Goal: Complete application form

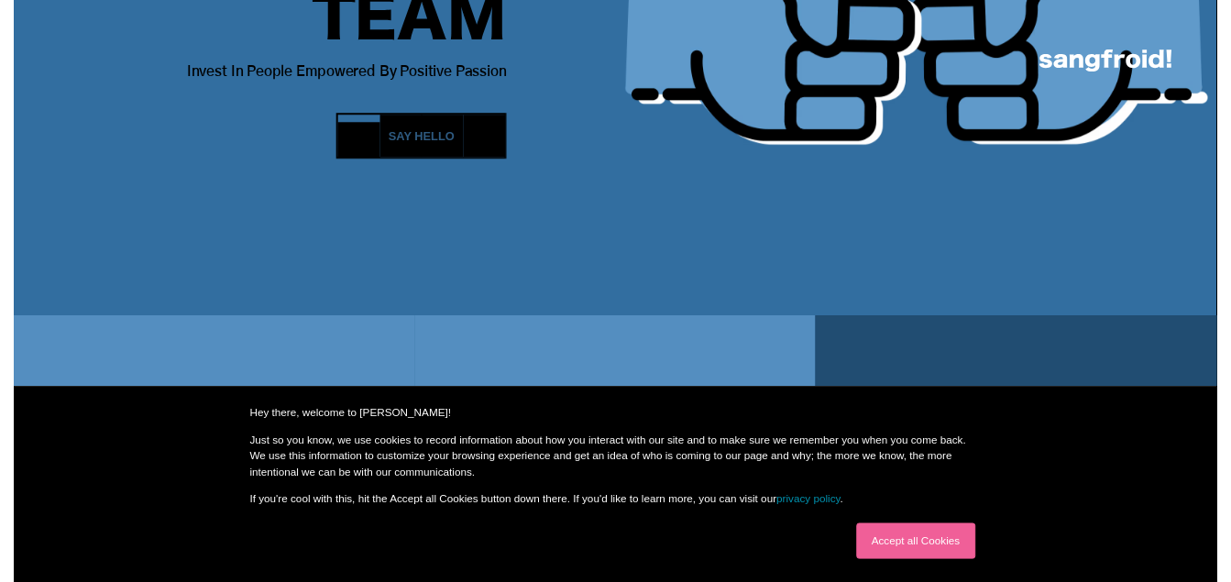
scroll to position [275, 0]
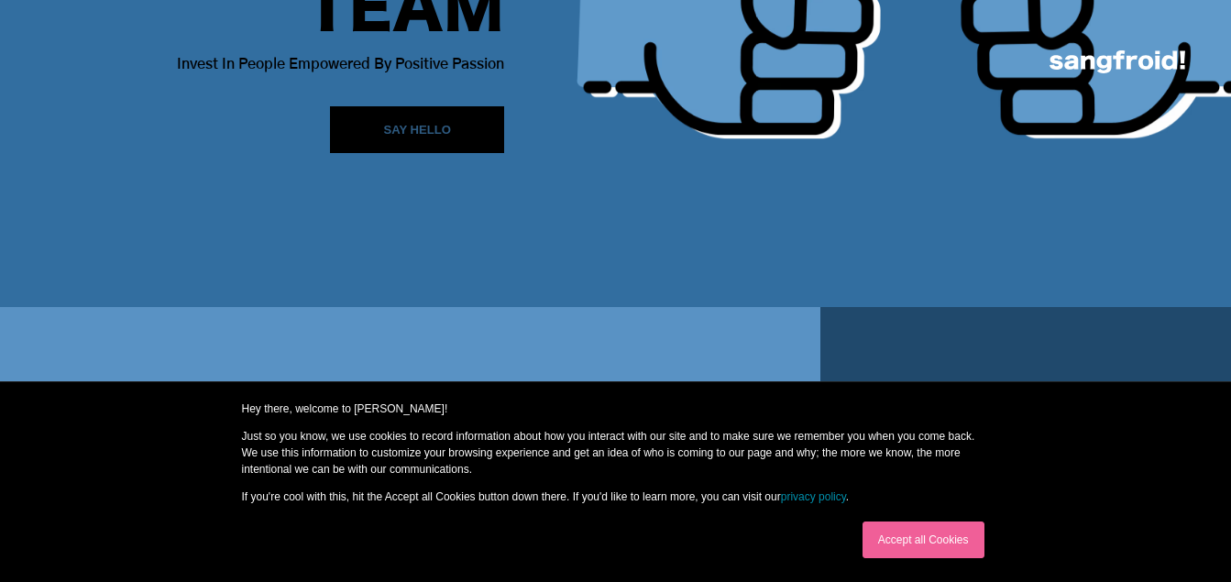
click at [930, 540] on link "Accept all Cookies" at bounding box center [924, 540] width 122 height 37
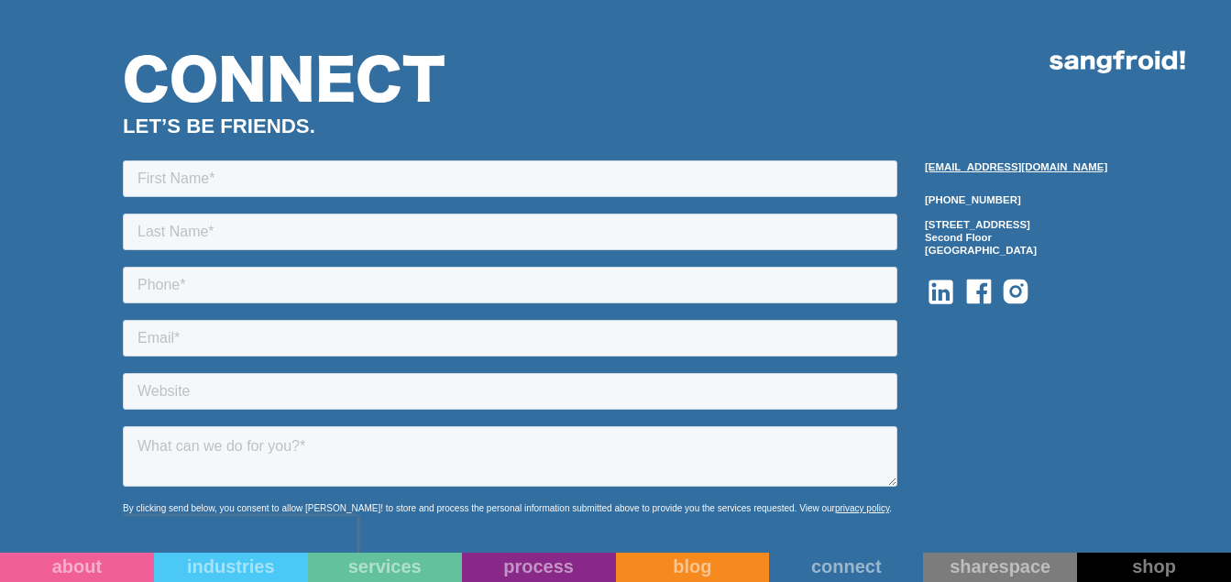
scroll to position [1925, 0]
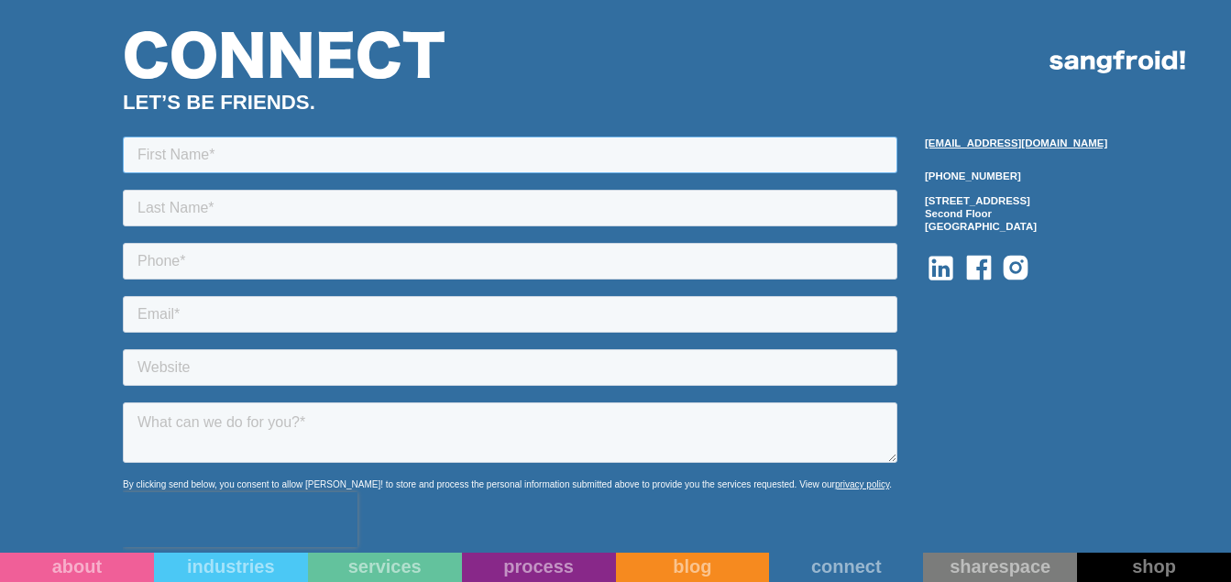
click at [172, 159] on input "text" at bounding box center [510, 155] width 775 height 37
type input "[PERSON_NAME]"
click at [236, 208] on input "text" at bounding box center [510, 208] width 775 height 37
type input "[PERSON_NAME]"
click at [243, 273] on input "tel" at bounding box center [510, 261] width 775 height 37
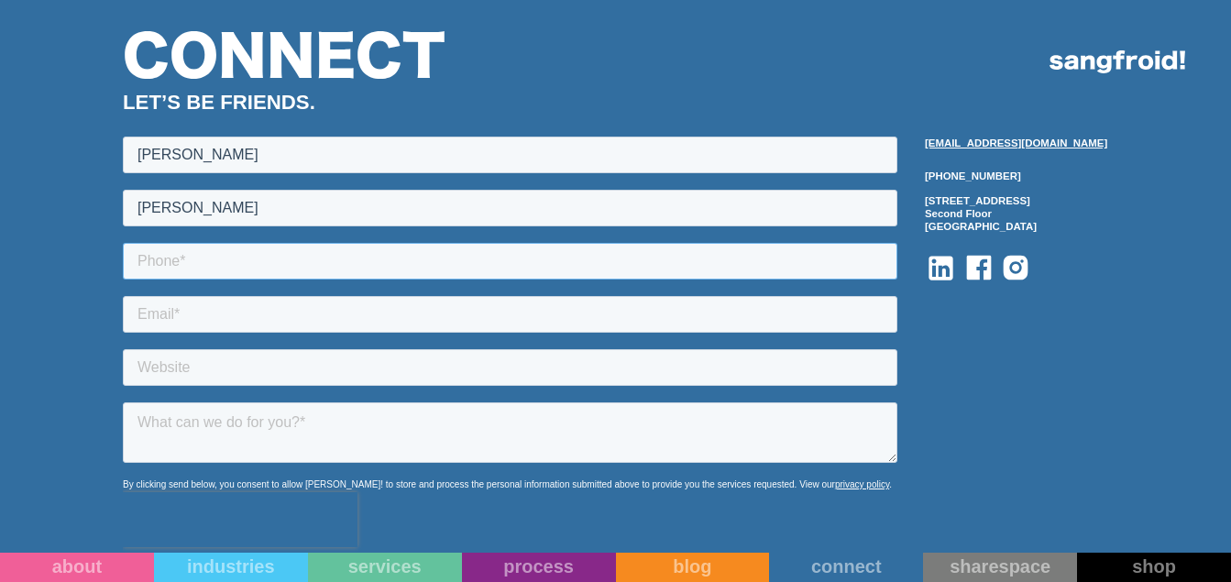
type input "[PHONE_NUMBER]"
click at [201, 323] on input "email" at bounding box center [510, 314] width 775 height 37
type input "[EMAIL_ADDRESS][DOMAIN_NAME]"
click at [184, 361] on input "text" at bounding box center [510, 367] width 775 height 37
paste input "[URL][DOMAIN_NAME]"
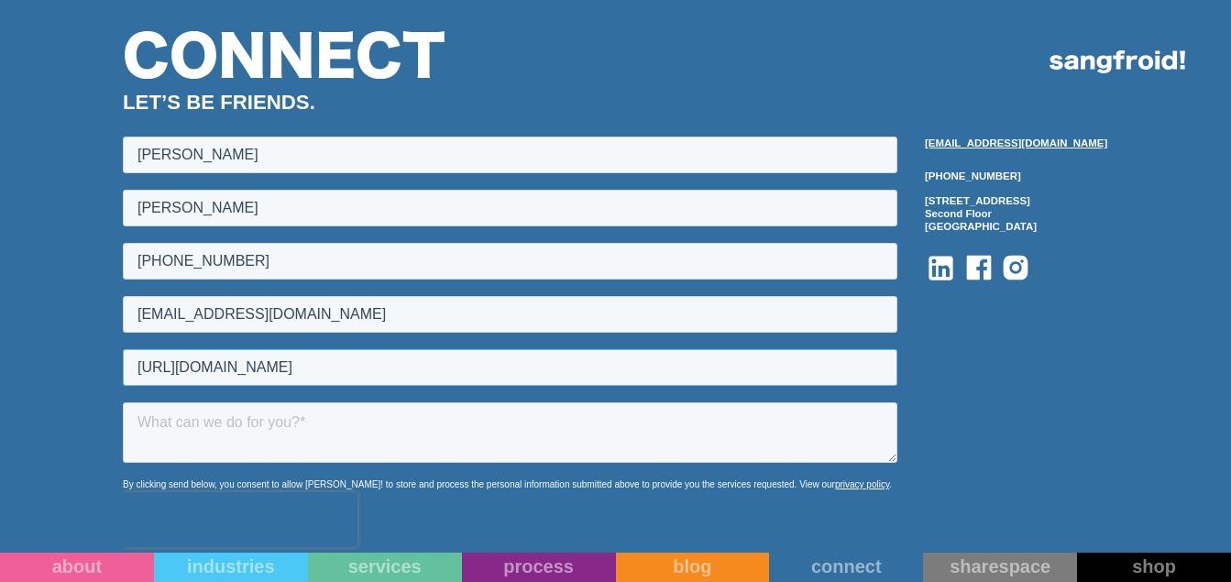
type input "[URL][DOMAIN_NAME]"
click at [199, 436] on textarea at bounding box center [510, 432] width 775 height 60
paste textarea "Hello, We are offering a 20-hour FREE trial of administrative support services …"
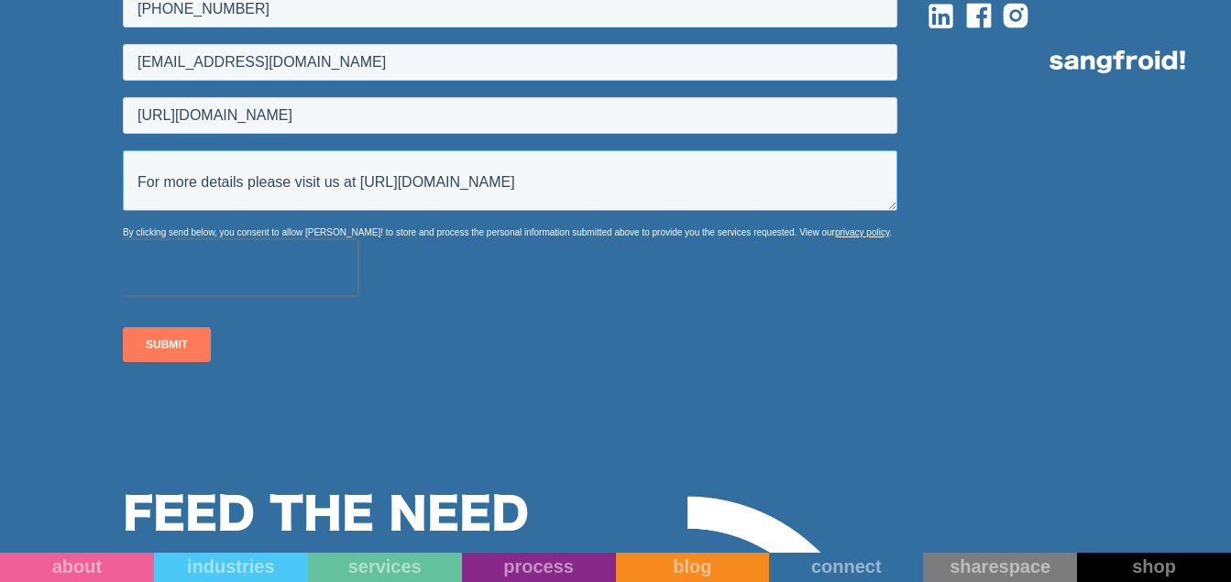
scroll to position [2200, 0]
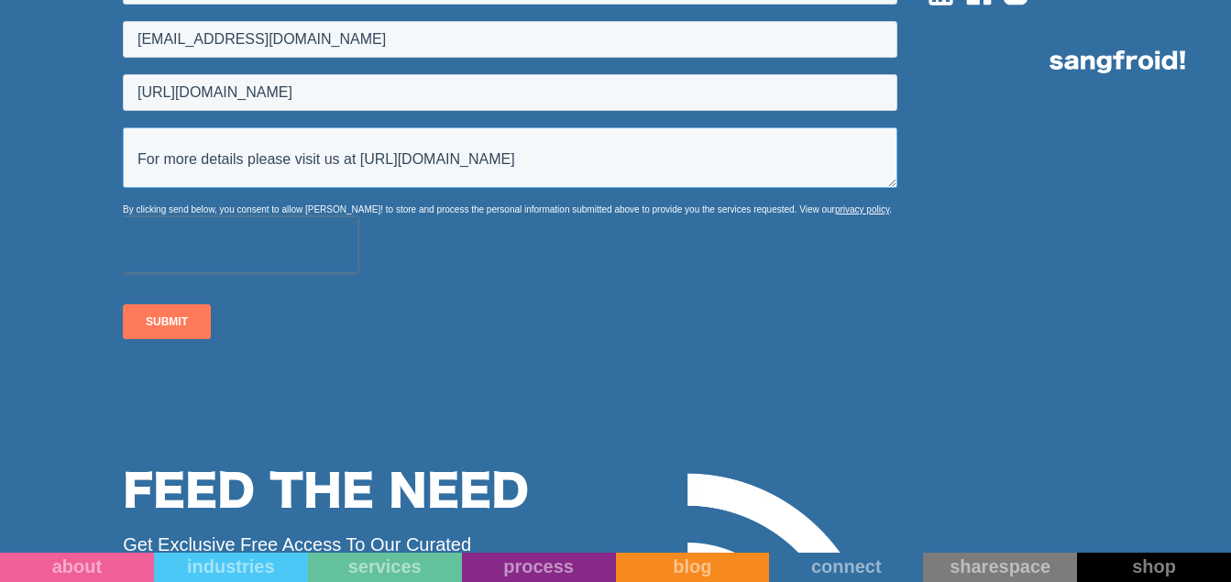
type textarea "Hello, We are offering a 20-hour FREE trial of administrative support services …"
click at [151, 313] on input "SUBMIT" at bounding box center [167, 322] width 88 height 35
